Goal: Task Accomplishment & Management: Use online tool/utility

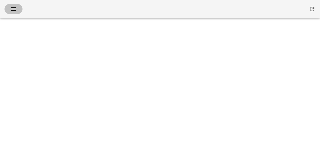
click at [18, 12] on button "button" at bounding box center [14, 9] width 18 height 10
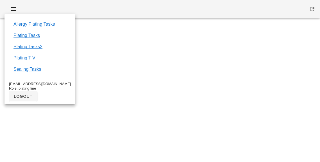
click at [37, 47] on link "Plating Tasks2" at bounding box center [28, 46] width 29 height 7
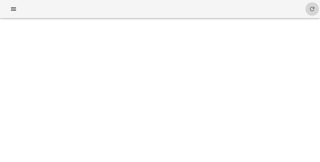
click at [309, 12] on icon "button" at bounding box center [312, 9] width 7 height 7
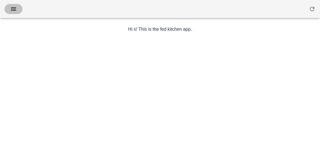
click at [13, 10] on icon "button" at bounding box center [13, 9] width 7 height 7
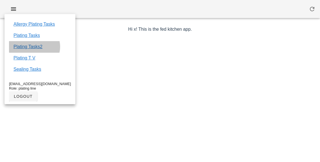
click at [37, 50] on link "Plating Tasks2" at bounding box center [28, 46] width 29 height 7
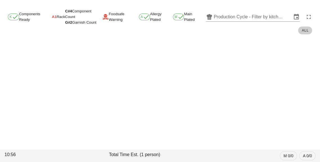
click at [239, 13] on input "Production Cycle - Filter by kitchen production schedules" at bounding box center [253, 16] width 78 height 9
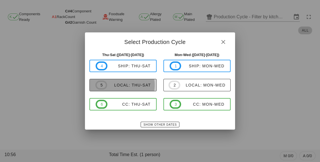
click at [134, 85] on div "local: Thu-Sat" at bounding box center [129, 85] width 44 height 5
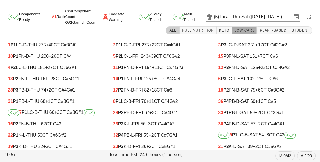
click at [240, 32] on span "Low Carb" at bounding box center [244, 30] width 21 height 4
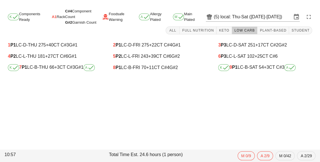
click at [65, 69] on div "K 7 P1 LC-B-THU 66 +3 CT C#3 G#1 A" at bounding box center [55, 67] width 94 height 7
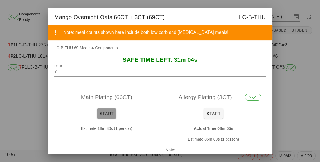
click at [106, 111] on span "Start" at bounding box center [106, 113] width 15 height 5
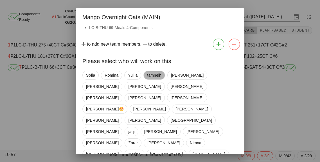
click at [157, 77] on span "tamneih" at bounding box center [154, 75] width 14 height 8
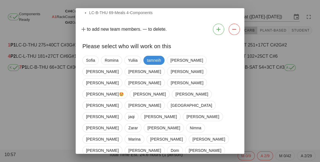
scroll to position [27, 0]
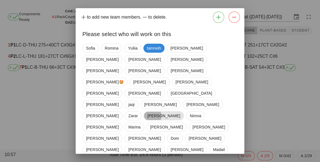
click at [147, 111] on span "Emila" at bounding box center [163, 115] width 33 height 8
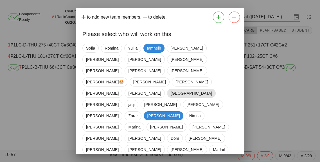
click at [171, 89] on span "iran" at bounding box center [191, 93] width 41 height 8
click at [147, 111] on span "Emila" at bounding box center [163, 115] width 33 height 9
